Goal: Task Accomplishment & Management: Manage account settings

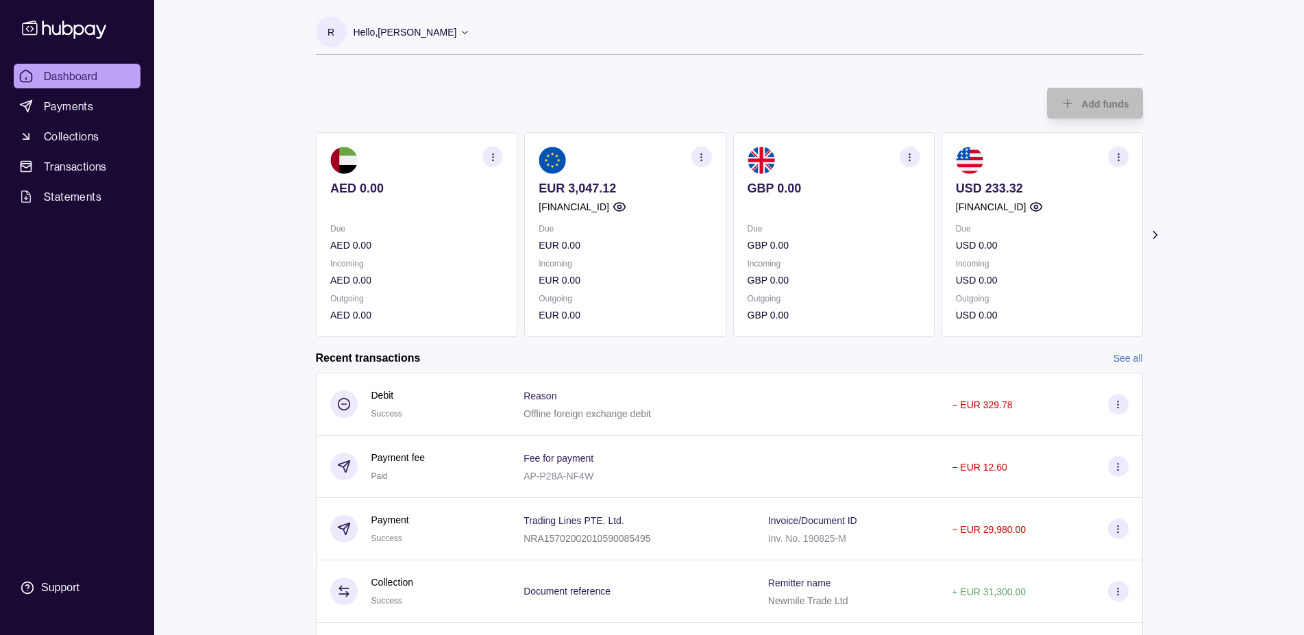
click at [612, 279] on p "EUR 0.00" at bounding box center [624, 280] width 173 height 15
click at [697, 159] on icon "button" at bounding box center [701, 157] width 10 height 10
click at [608, 160] on link "View transactions" at bounding box center [599, 156] width 75 height 15
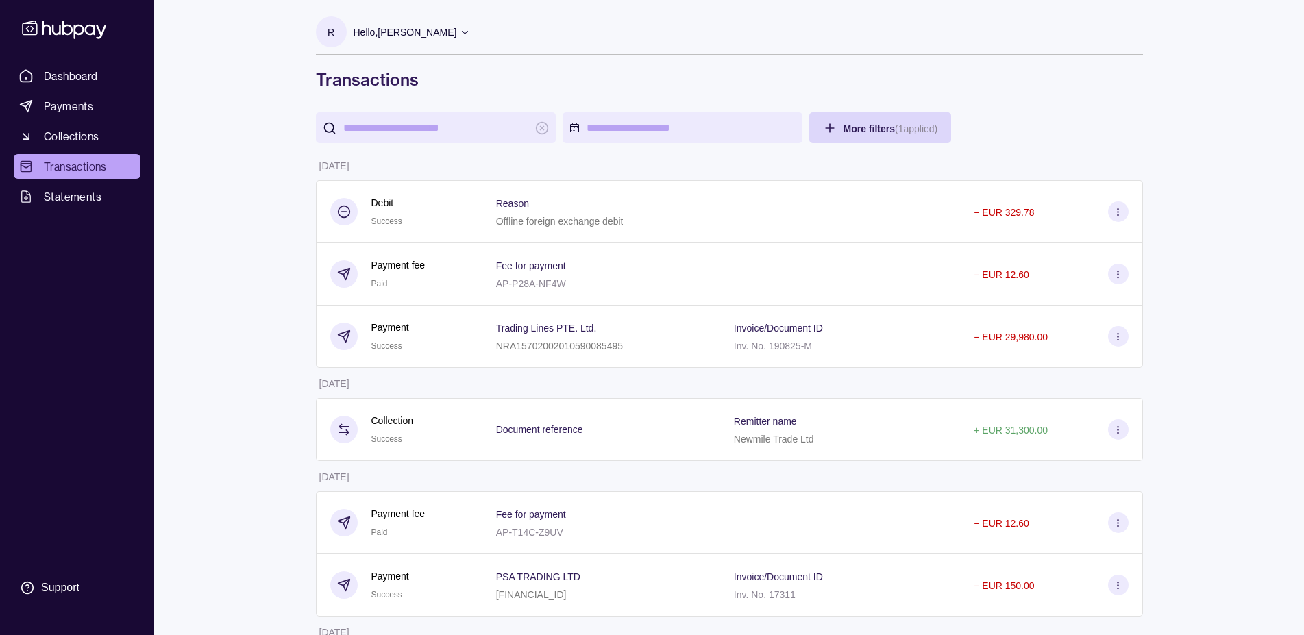
click at [457, 37] on p "Hello, [PERSON_NAME]" at bounding box center [405, 32] width 103 height 15
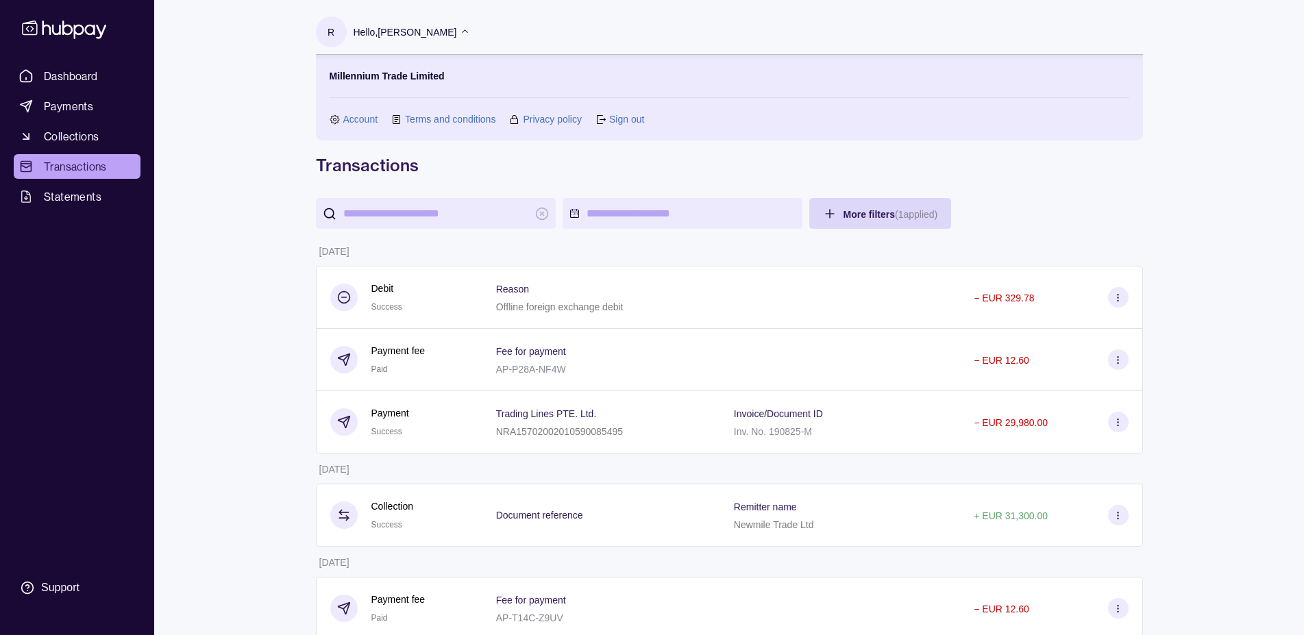
click at [631, 118] on link "Sign out" at bounding box center [626, 119] width 35 height 15
